Goal: Contribute content: Contribute content

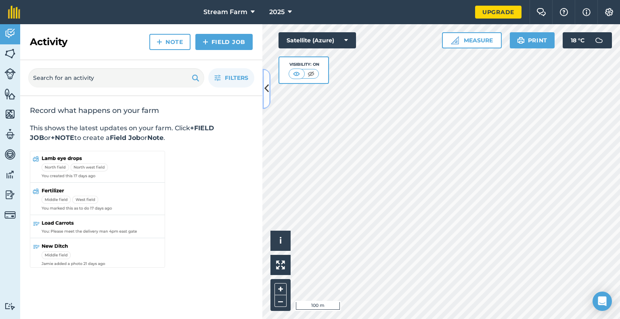
click at [263, 101] on button at bounding box center [266, 89] width 8 height 40
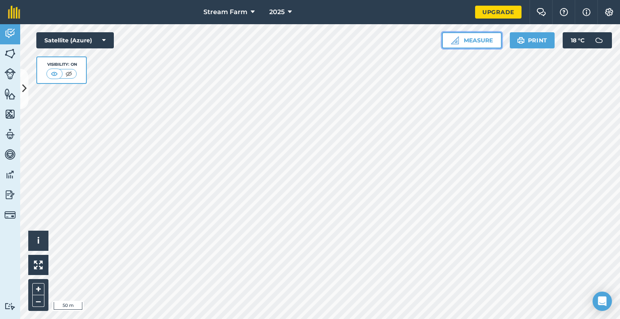
click at [468, 40] on button "Measure" at bounding box center [472, 40] width 60 height 16
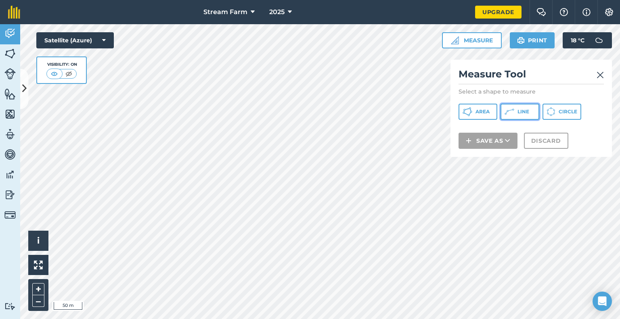
click at [513, 117] on button "Line" at bounding box center [519, 112] width 39 height 16
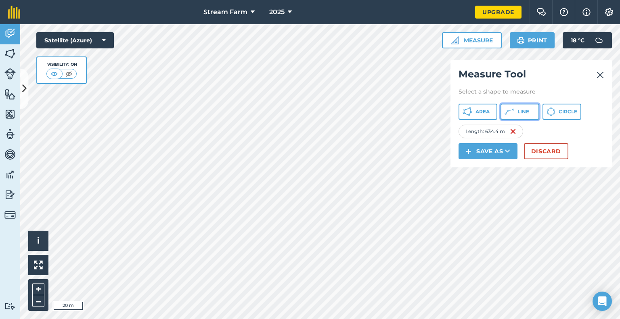
click at [517, 109] on span "Line" at bounding box center [523, 111] width 12 height 6
click at [510, 149] on button "Save as" at bounding box center [487, 151] width 59 height 16
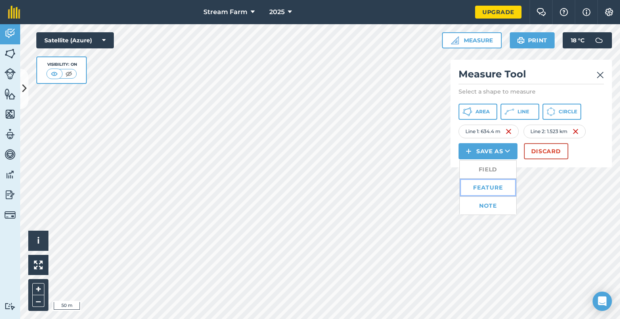
click at [487, 190] on link "Feature" at bounding box center [487, 188] width 56 height 18
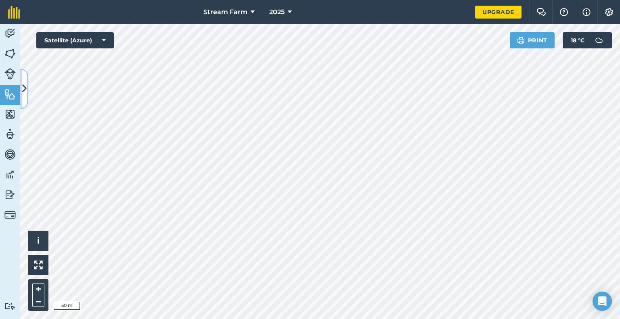
click at [26, 96] on button at bounding box center [24, 89] width 8 height 40
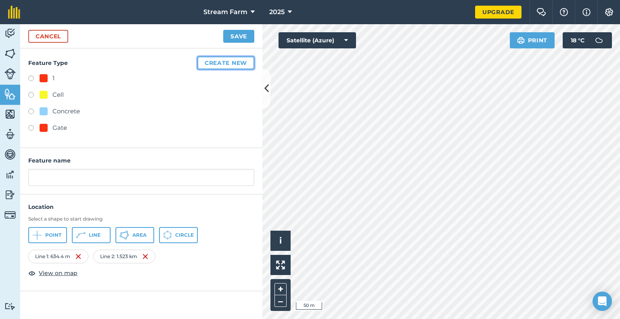
click at [219, 57] on button "Create new" at bounding box center [225, 62] width 57 height 13
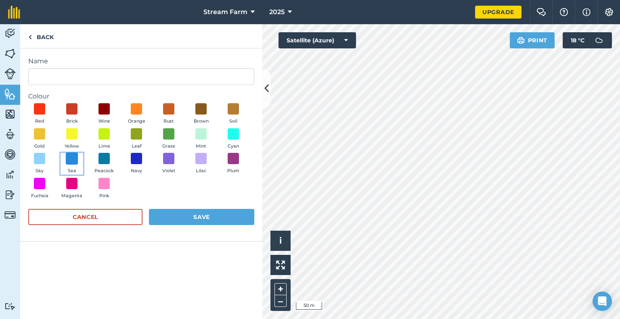
click at [74, 158] on span at bounding box center [72, 158] width 13 height 13
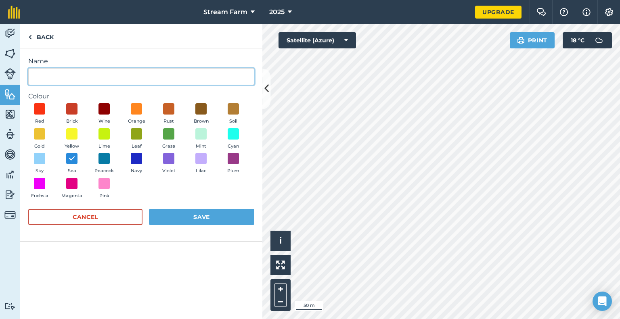
click at [56, 71] on input "Name" at bounding box center [141, 76] width 226 height 17
type input "F"
type input "Stock Fence"
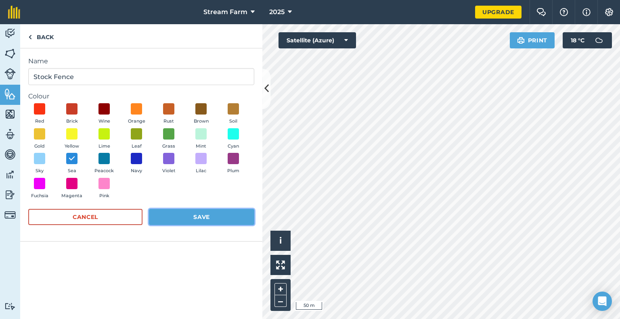
click at [207, 218] on button "Save" at bounding box center [201, 217] width 105 height 16
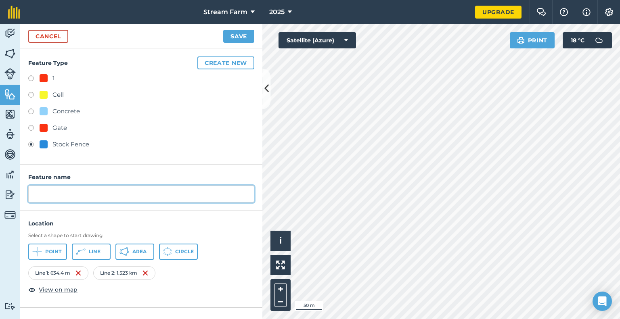
click at [58, 198] on input "text" at bounding box center [141, 194] width 226 height 17
type input "Stock Fence"
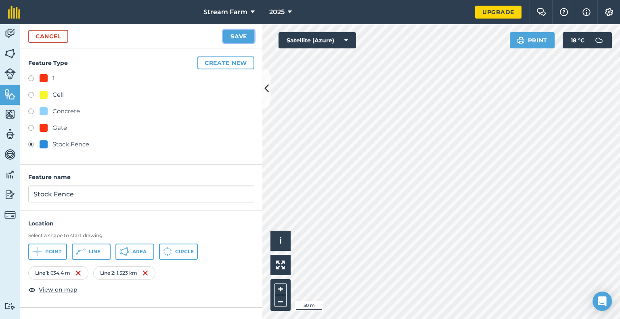
click at [238, 38] on button "Save" at bounding box center [238, 36] width 31 height 13
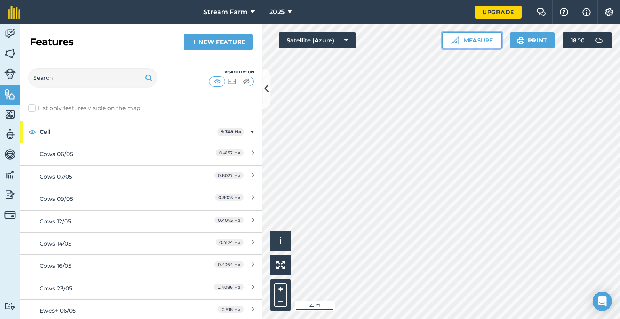
click at [458, 40] on img at bounding box center [455, 40] width 8 height 8
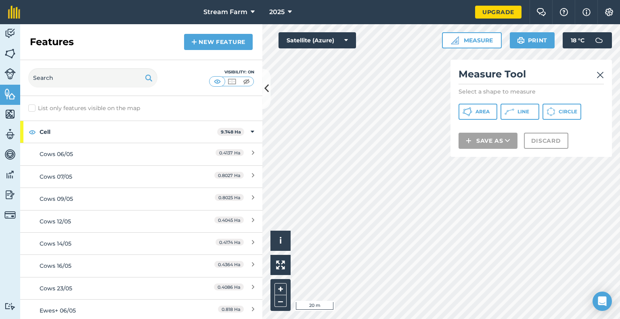
click at [603, 71] on img at bounding box center [599, 75] width 7 height 10
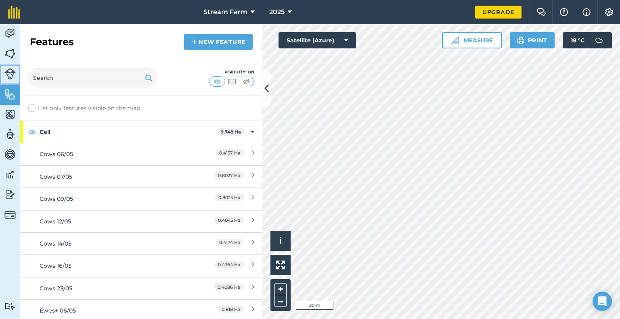
click at [4, 70] on img at bounding box center [9, 73] width 11 height 11
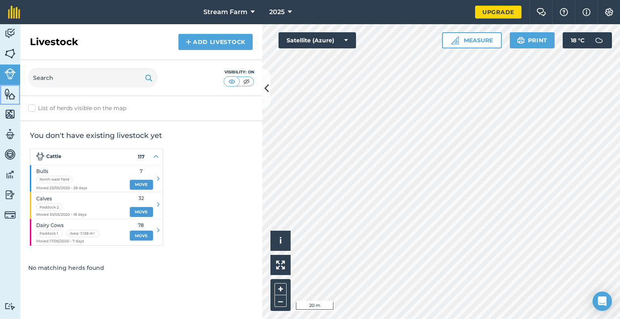
click at [6, 102] on link "Features" at bounding box center [10, 95] width 20 height 20
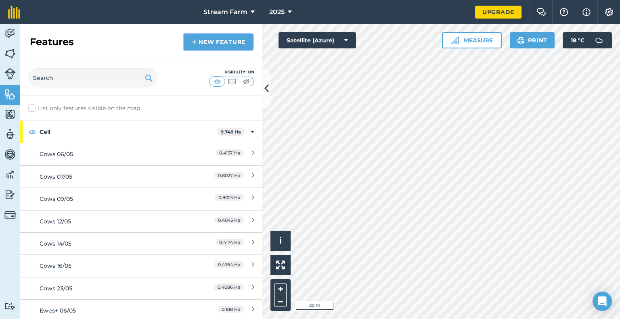
click at [208, 43] on link "New feature" at bounding box center [218, 42] width 69 height 16
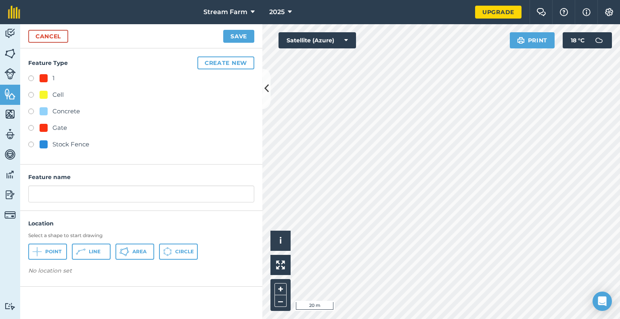
click at [29, 78] on label at bounding box center [33, 79] width 11 height 8
radio input "true"
type input "1"
click at [208, 65] on button "Create new" at bounding box center [225, 62] width 57 height 13
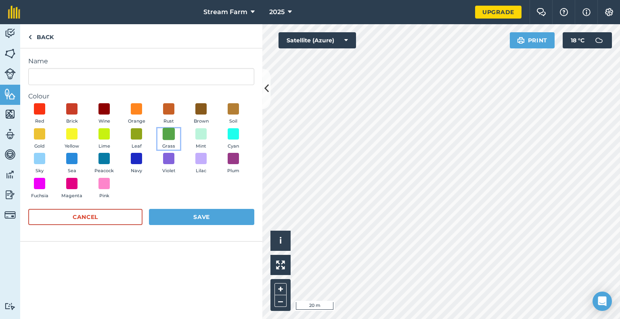
click at [169, 131] on span at bounding box center [169, 133] width 13 height 13
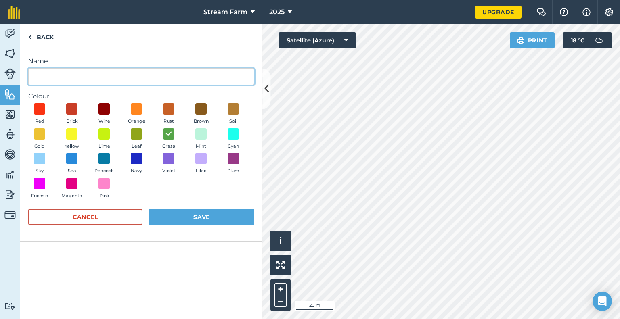
click at [75, 75] on input "Name" at bounding box center [141, 76] width 226 height 17
type input "Pond"
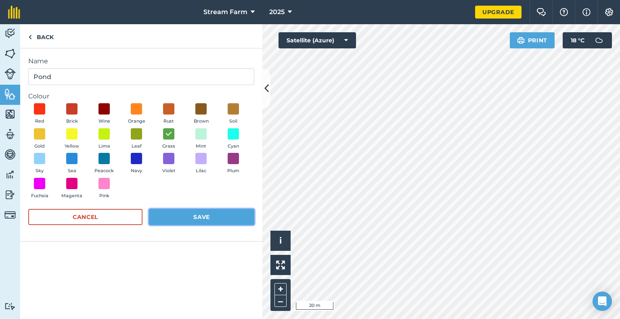
click at [197, 221] on button "Save" at bounding box center [201, 217] width 105 height 16
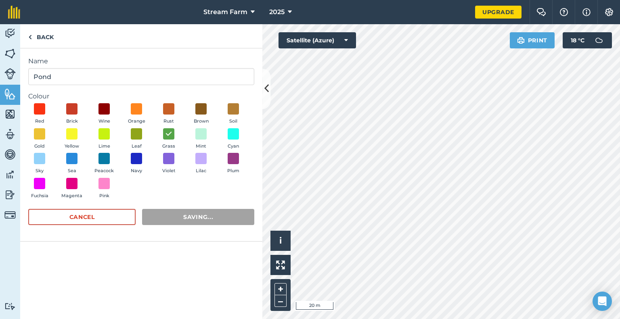
radio input "false"
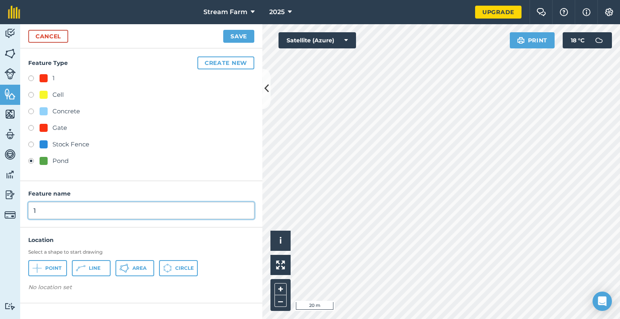
click at [54, 213] on input "1" at bounding box center [141, 210] width 226 height 17
type input "Pond"
click at [45, 274] on button "Point" at bounding box center [47, 268] width 39 height 16
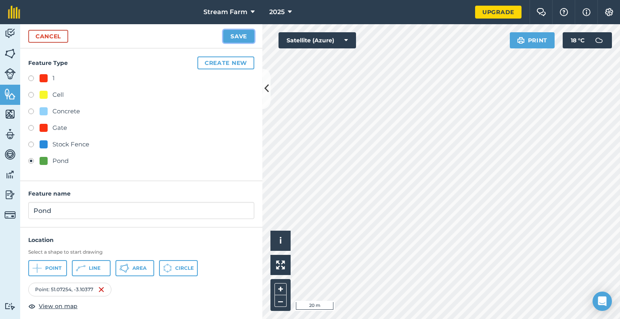
click at [242, 31] on button "Save" at bounding box center [238, 36] width 31 height 13
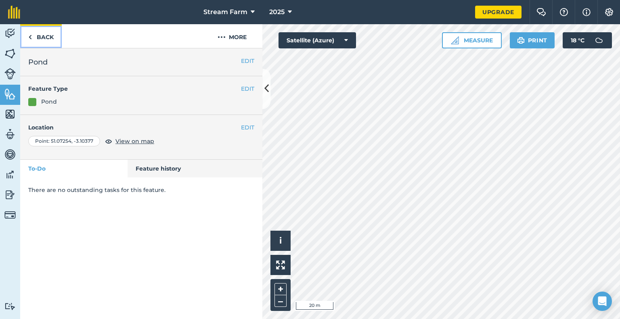
click at [46, 42] on link "Back" at bounding box center [41, 36] width 42 height 24
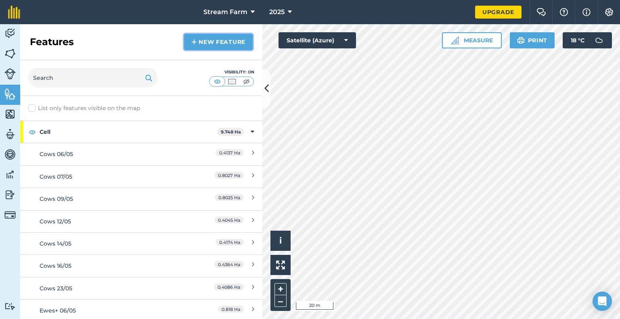
click at [216, 47] on link "New feature" at bounding box center [218, 42] width 69 height 16
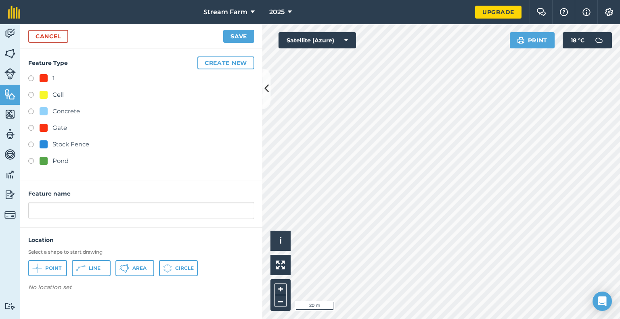
click at [28, 113] on label at bounding box center [33, 112] width 11 height 8
radio input "true"
drag, startPoint x: 75, startPoint y: 216, endPoint x: 25, endPoint y: 210, distance: 50.0
click at [25, 210] on div "Feature name Concrete 2" at bounding box center [141, 204] width 242 height 46
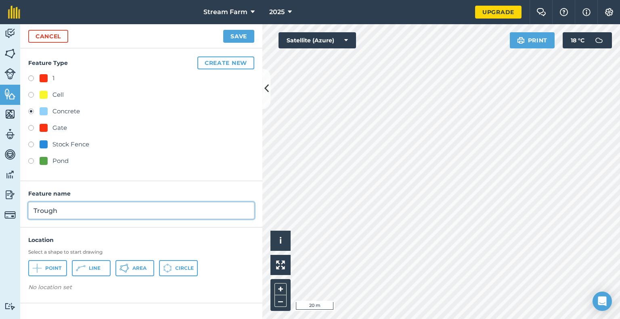
type input "Trough"
click at [50, 272] on button "Point" at bounding box center [47, 268] width 39 height 16
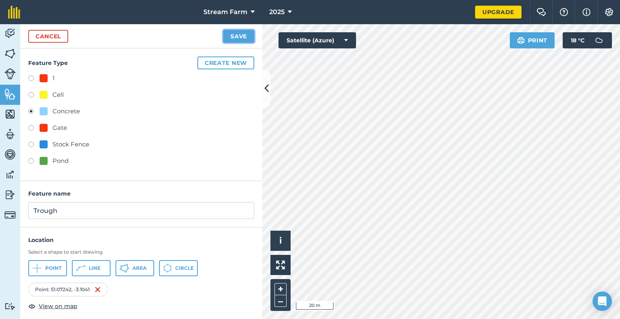
click at [245, 34] on button "Save" at bounding box center [238, 36] width 31 height 13
